Goal: Task Accomplishment & Management: Use online tool/utility

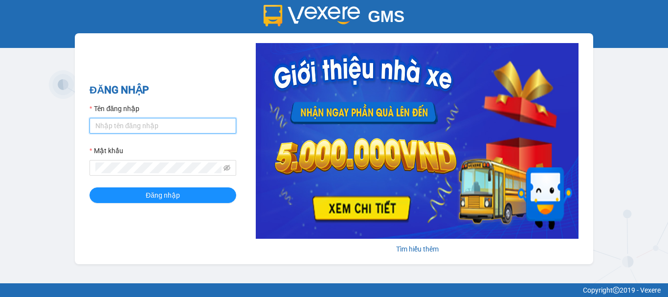
click at [131, 126] on input "Tên đăng nhập" at bounding box center [162, 126] width 147 height 16
type input "yen0932249949.vinhquang"
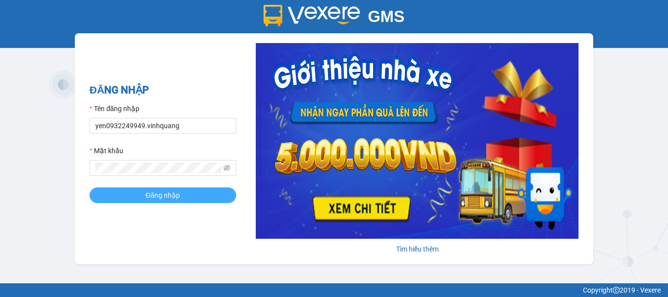
click at [155, 195] on span "Đăng nhập" at bounding box center [163, 195] width 34 height 11
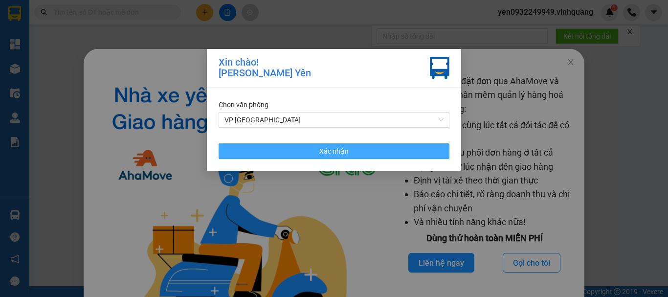
click at [335, 152] on span "Xác nhận" at bounding box center [333, 151] width 29 height 11
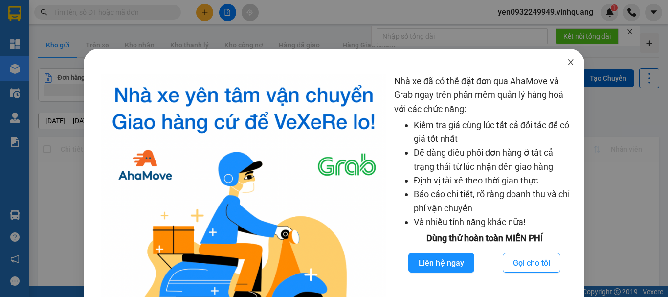
click at [560, 67] on span "Close" at bounding box center [570, 62] width 27 height 27
